Goal: Task Accomplishment & Management: Manage account settings

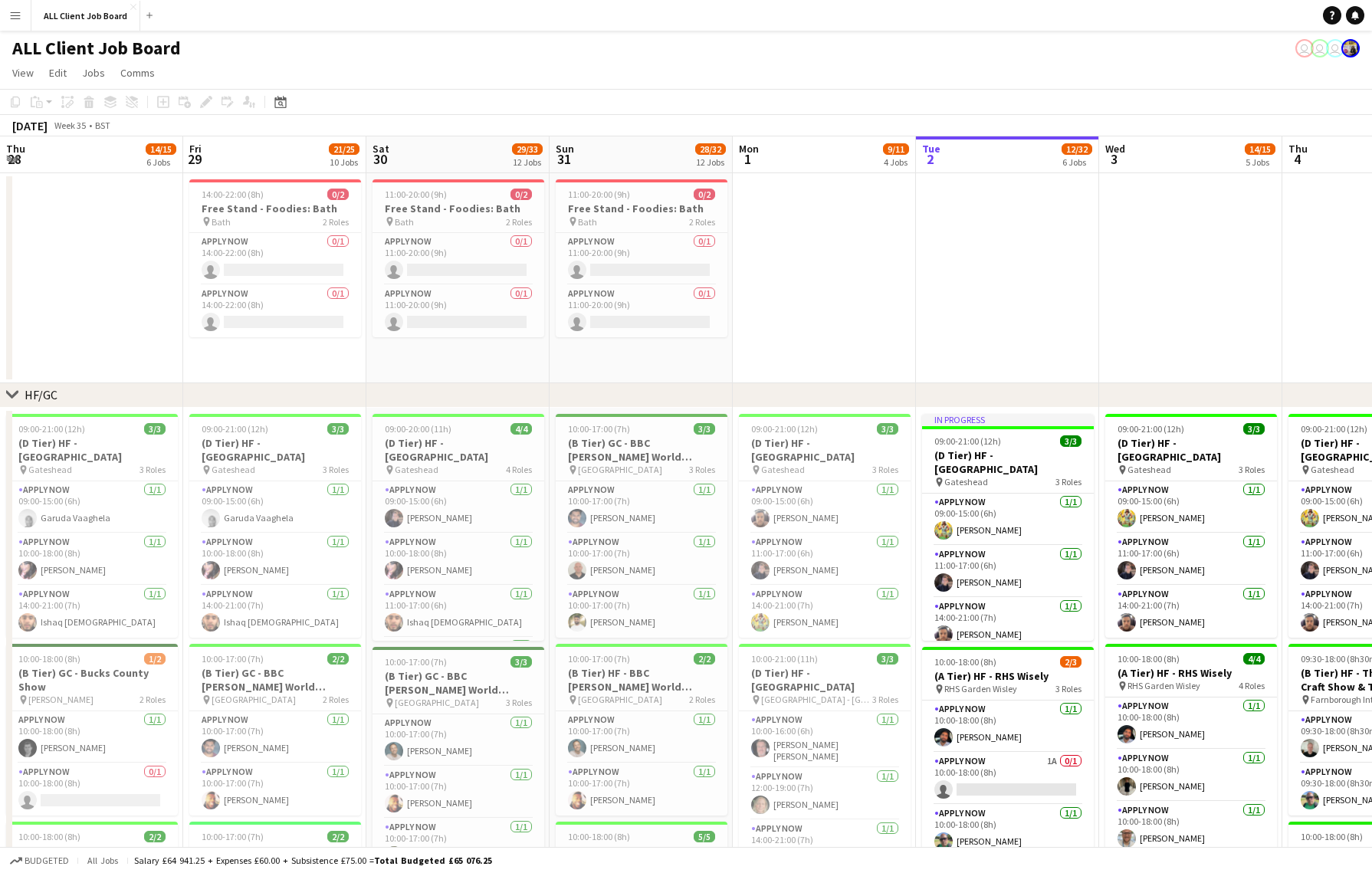
scroll to position [0, 371]
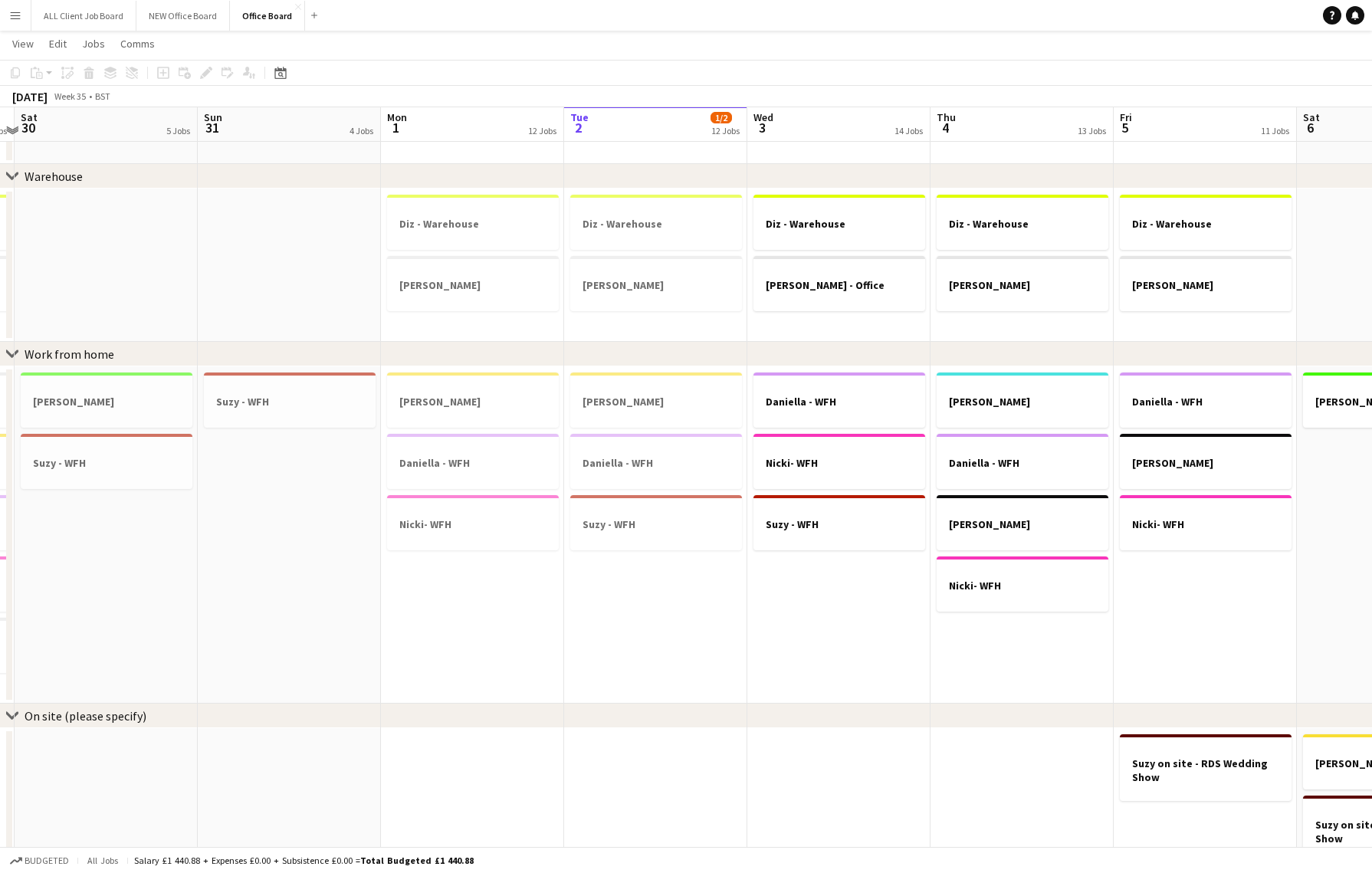
scroll to position [661, 0]
click at [820, 460] on h3 "Nicki- WFH" at bounding box center [839, 461] width 172 height 13
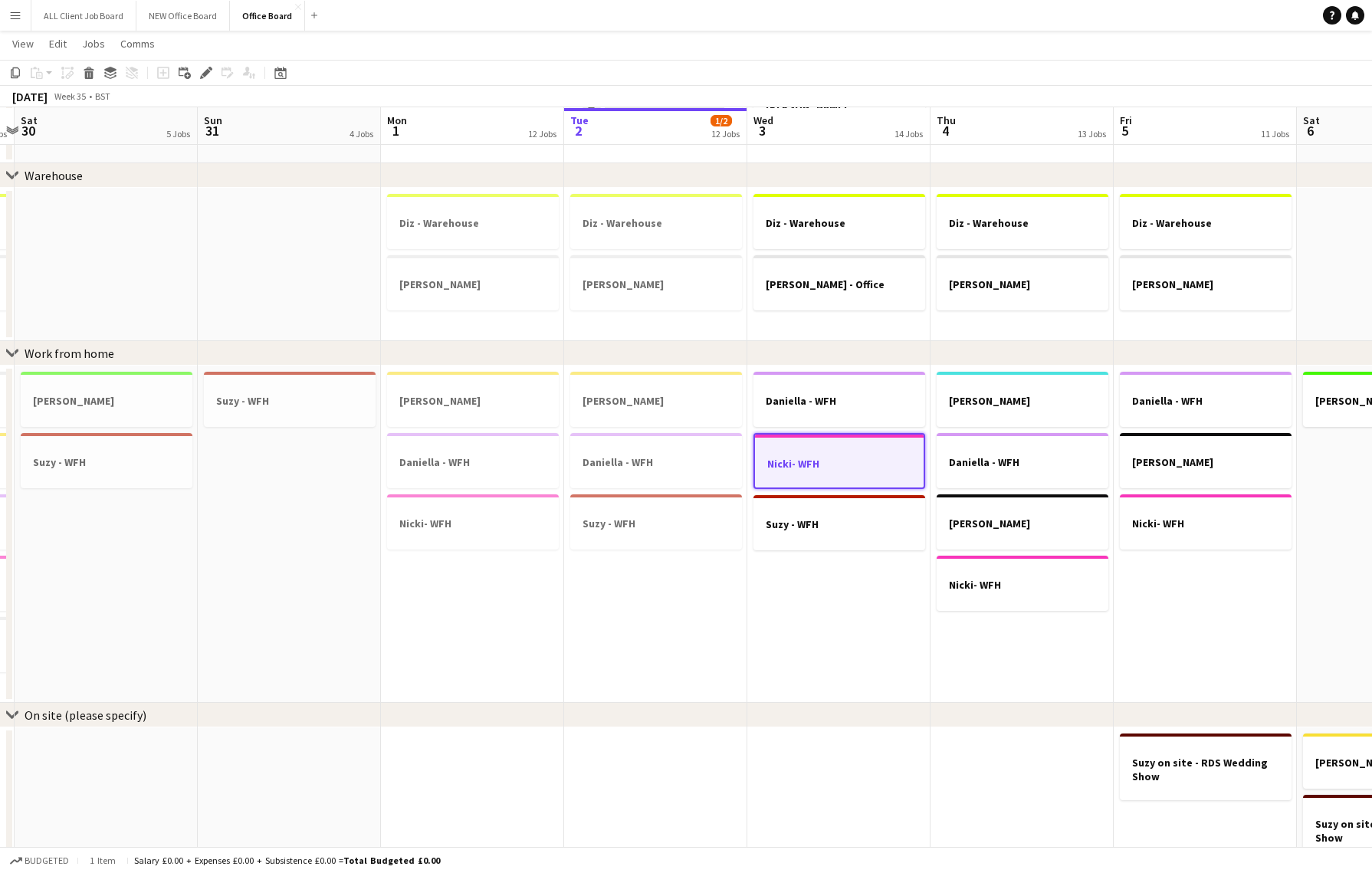
click at [645, 572] on app-date-cell "Claire - WFH Daniella - WFH Suzy - WFH" at bounding box center [656, 534] width 183 height 337
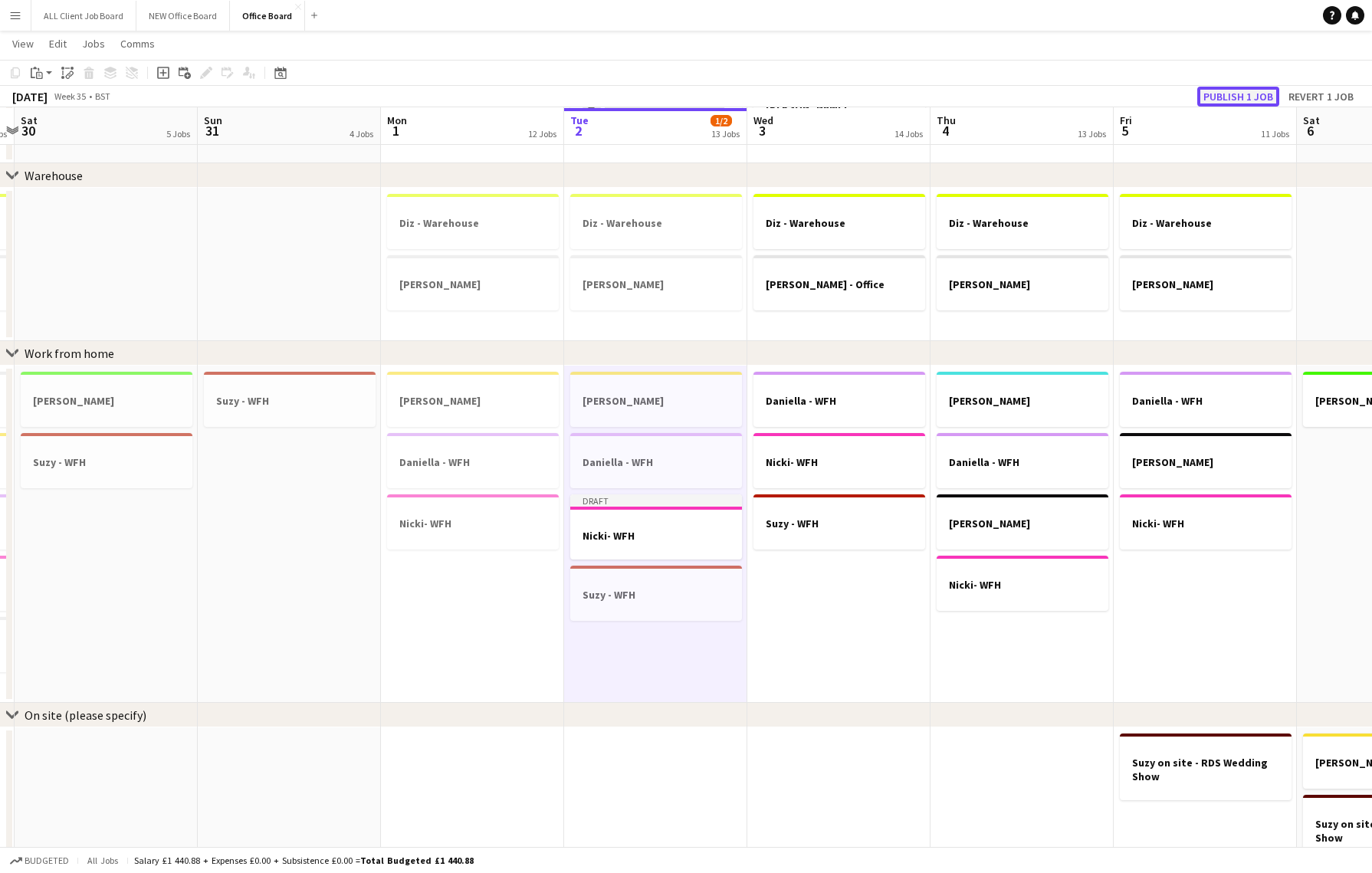
click at [1259, 91] on button "Publish 1 job" at bounding box center [1239, 96] width 82 height 20
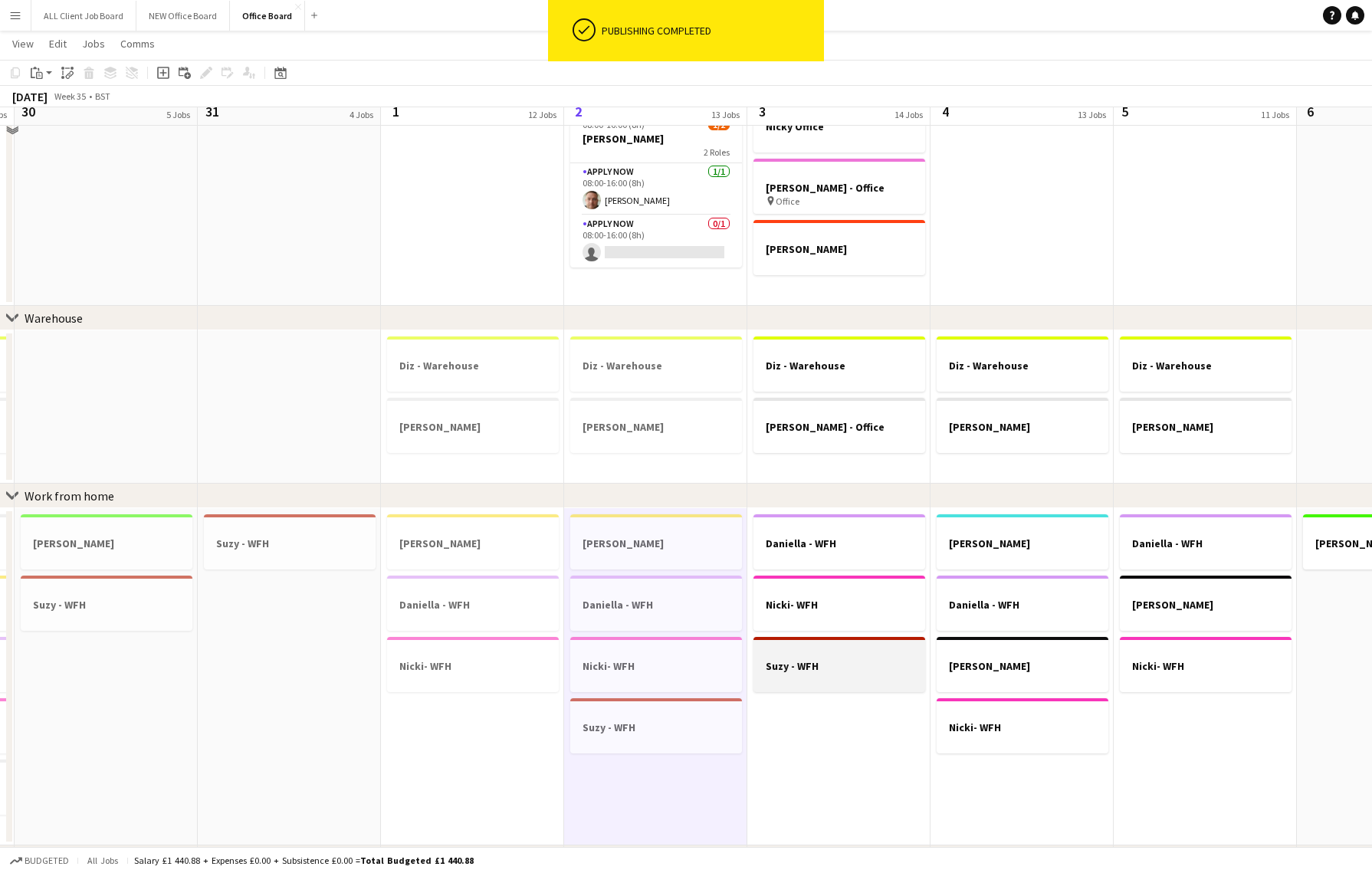
scroll to position [660, 0]
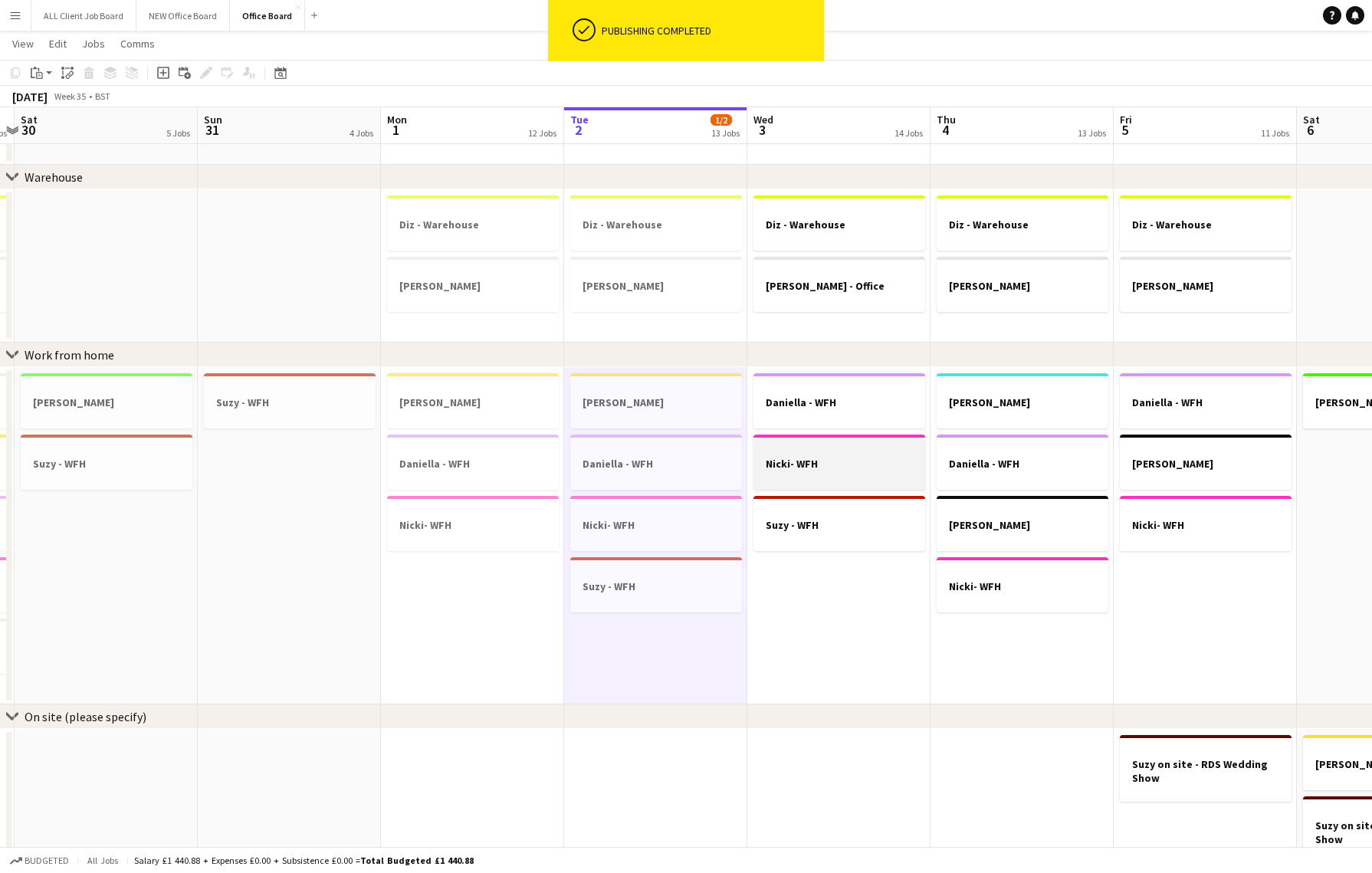
click at [831, 467] on h3 "Nicki- WFH" at bounding box center [839, 463] width 172 height 13
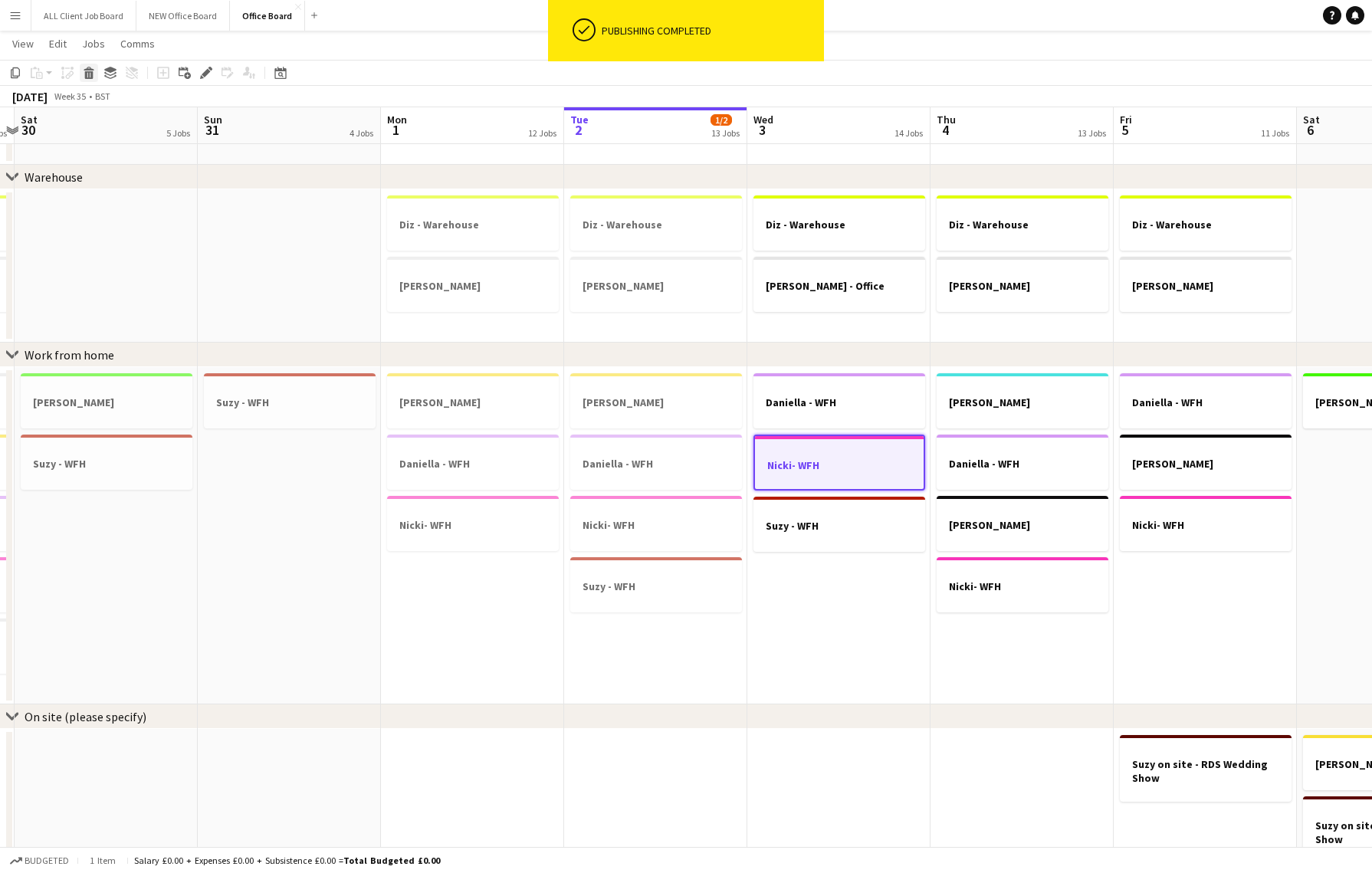
click at [89, 71] on icon at bounding box center [89, 75] width 9 height 8
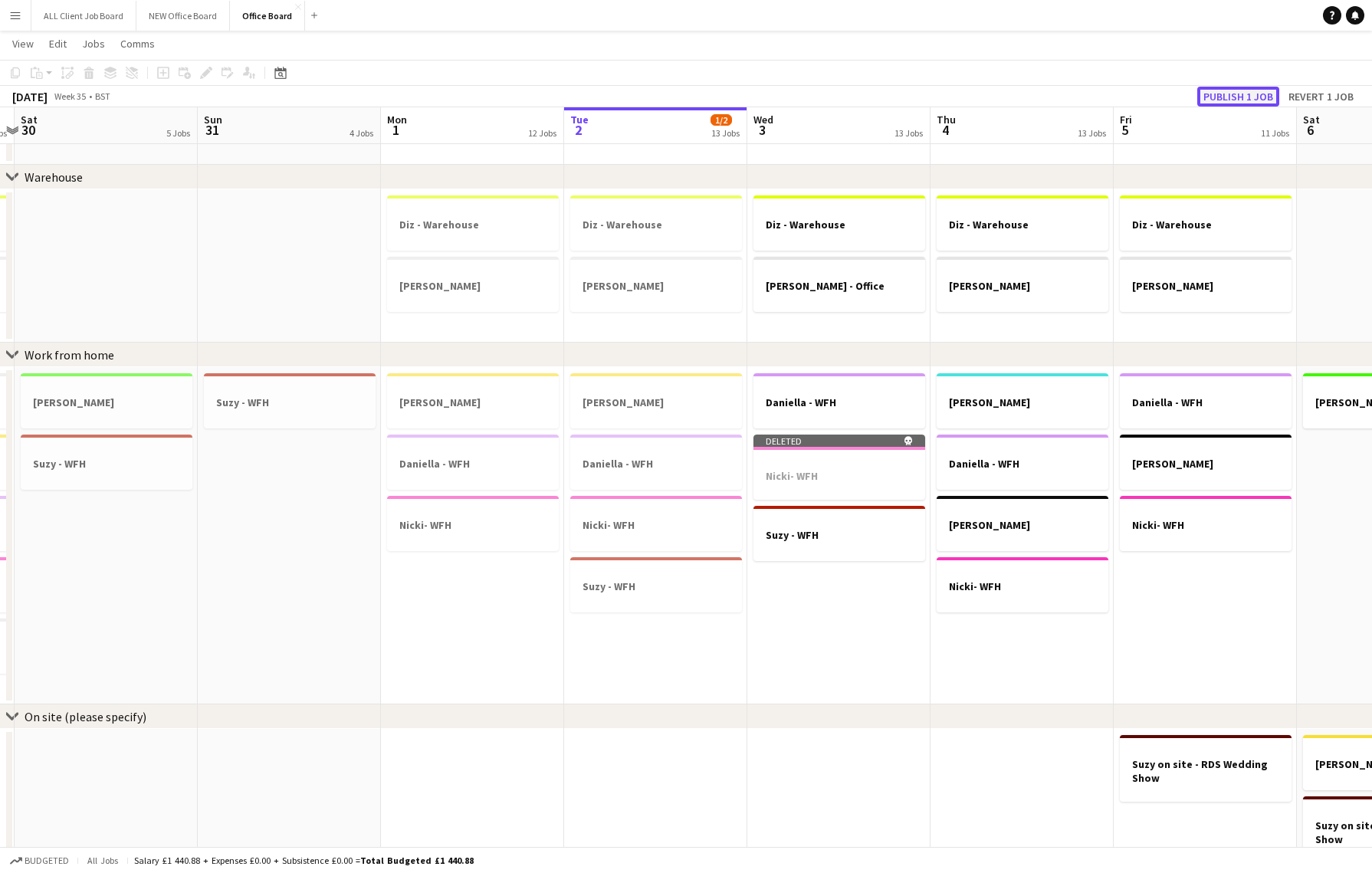
click at [1244, 89] on button "Publish 1 job" at bounding box center [1239, 96] width 82 height 20
